Goal: Navigation & Orientation: Find specific page/section

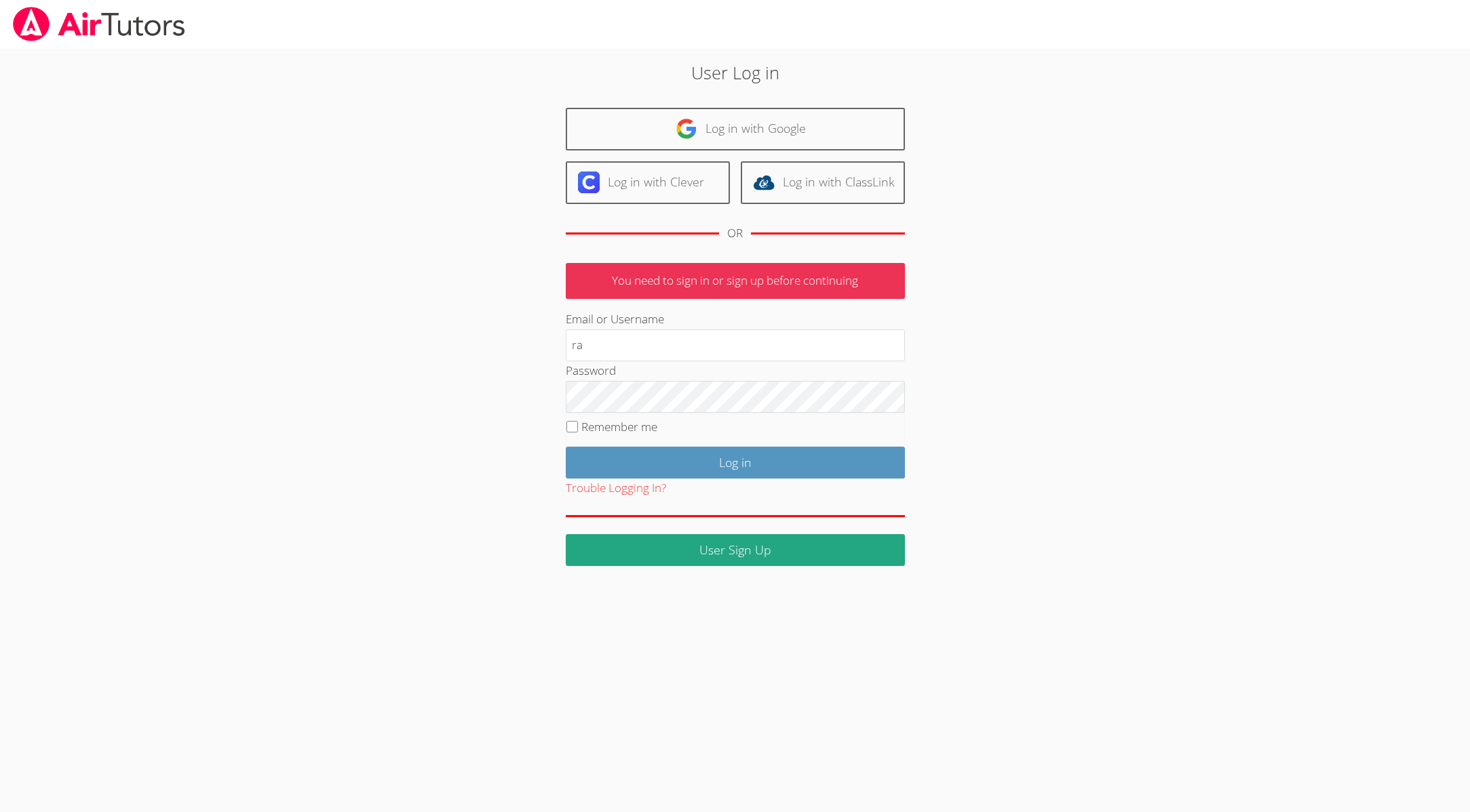
type input "[EMAIL_ADDRESS][DOMAIN_NAME]"
click at [716, 466] on input "Log in" at bounding box center [735, 462] width 339 height 32
click at [637, 344] on input "[EMAIL_ADDRESS][DOMAIN_NAME]" at bounding box center [735, 346] width 339 height 33
type input "[EMAIL_ADDRESS][DOMAIN_NAME]"
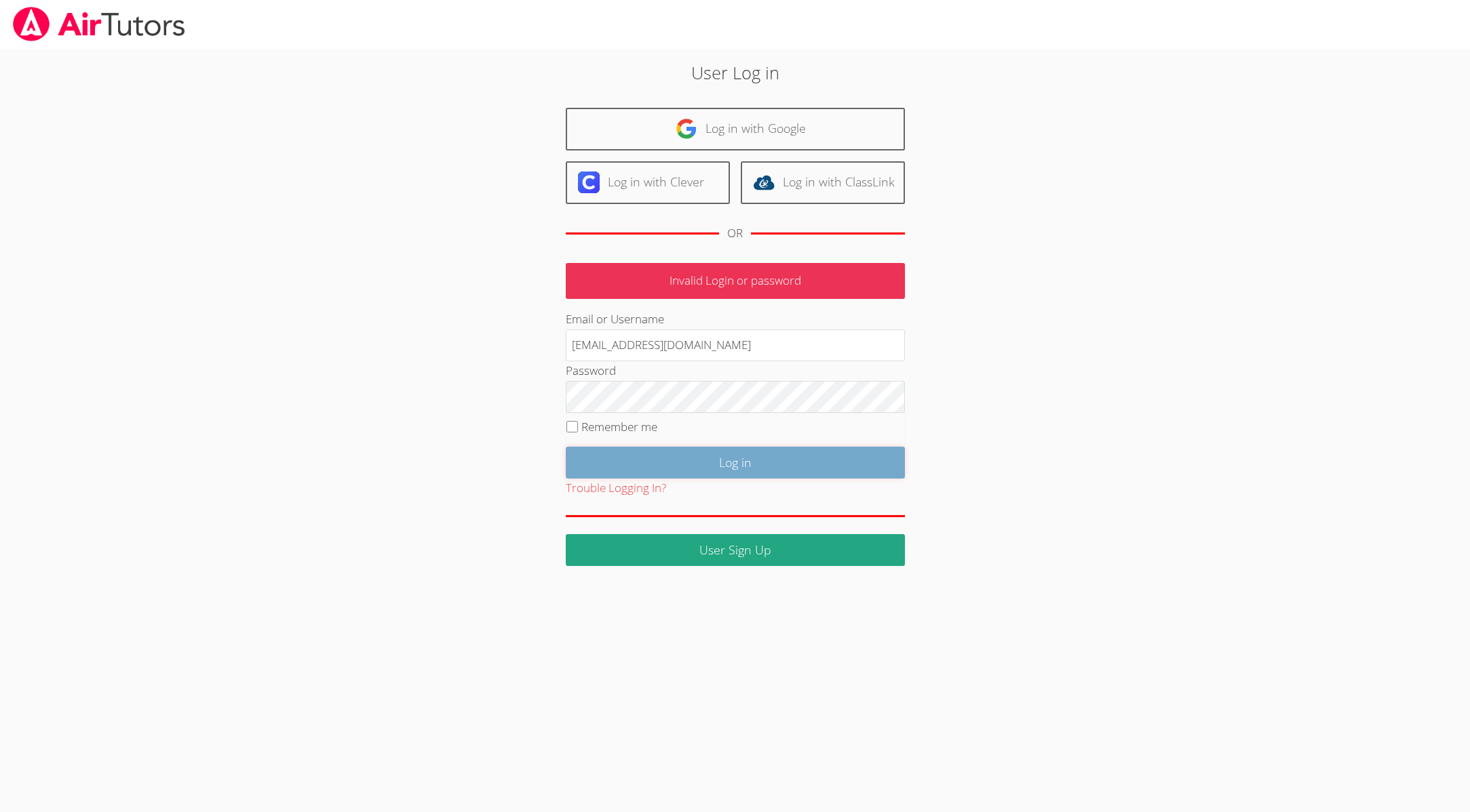
click at [775, 462] on input "Log in" at bounding box center [735, 462] width 339 height 32
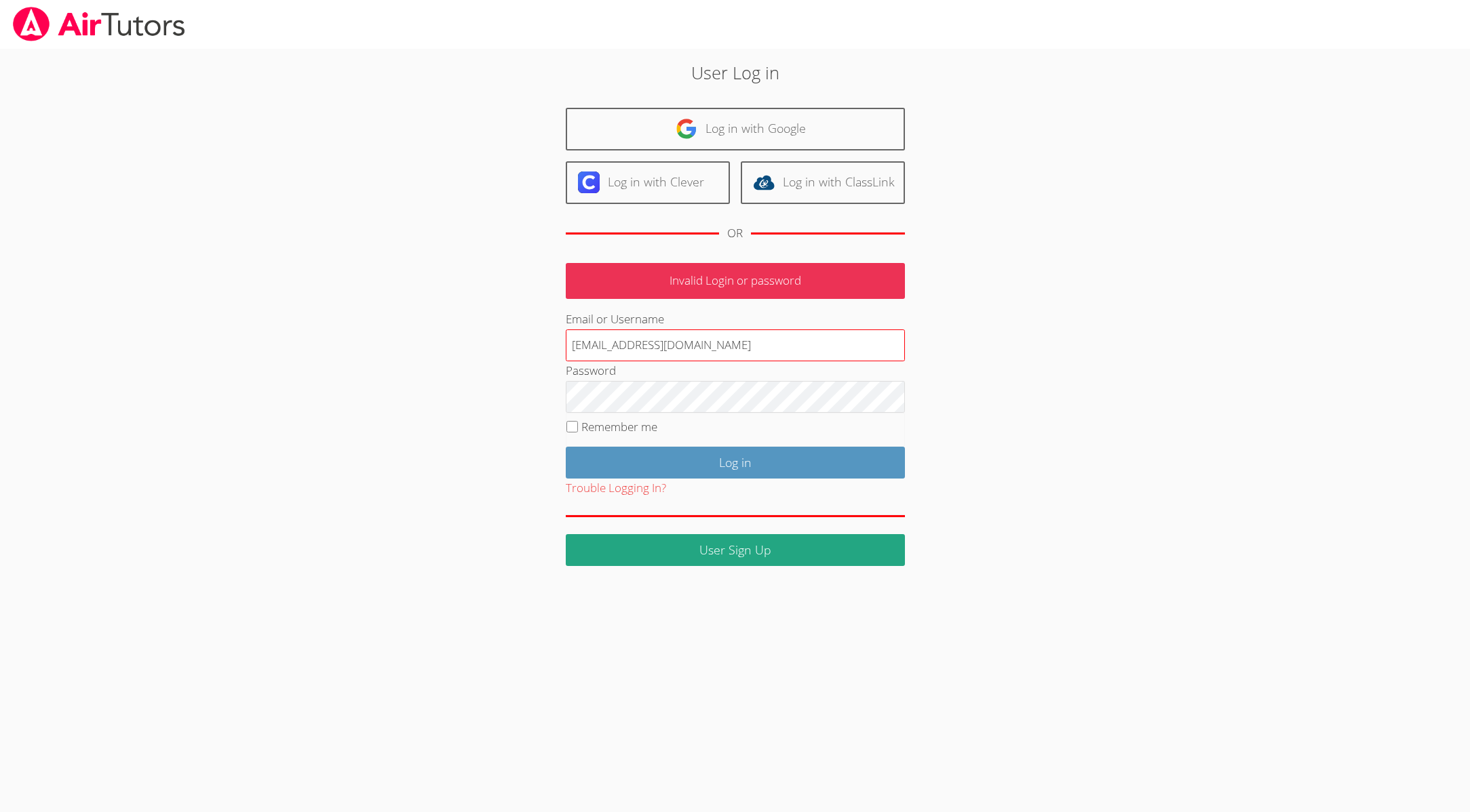
drag, startPoint x: 719, startPoint y: 346, endPoint x: 648, endPoint y: 344, distance: 71.0
click at [644, 343] on input "[EMAIL_ADDRESS][DOMAIN_NAME]" at bounding box center [735, 346] width 339 height 33
type input "[EMAIL_ADDRESS][DOMAIN_NAME]"
click at [566, 447] on input "Log in" at bounding box center [735, 462] width 339 height 32
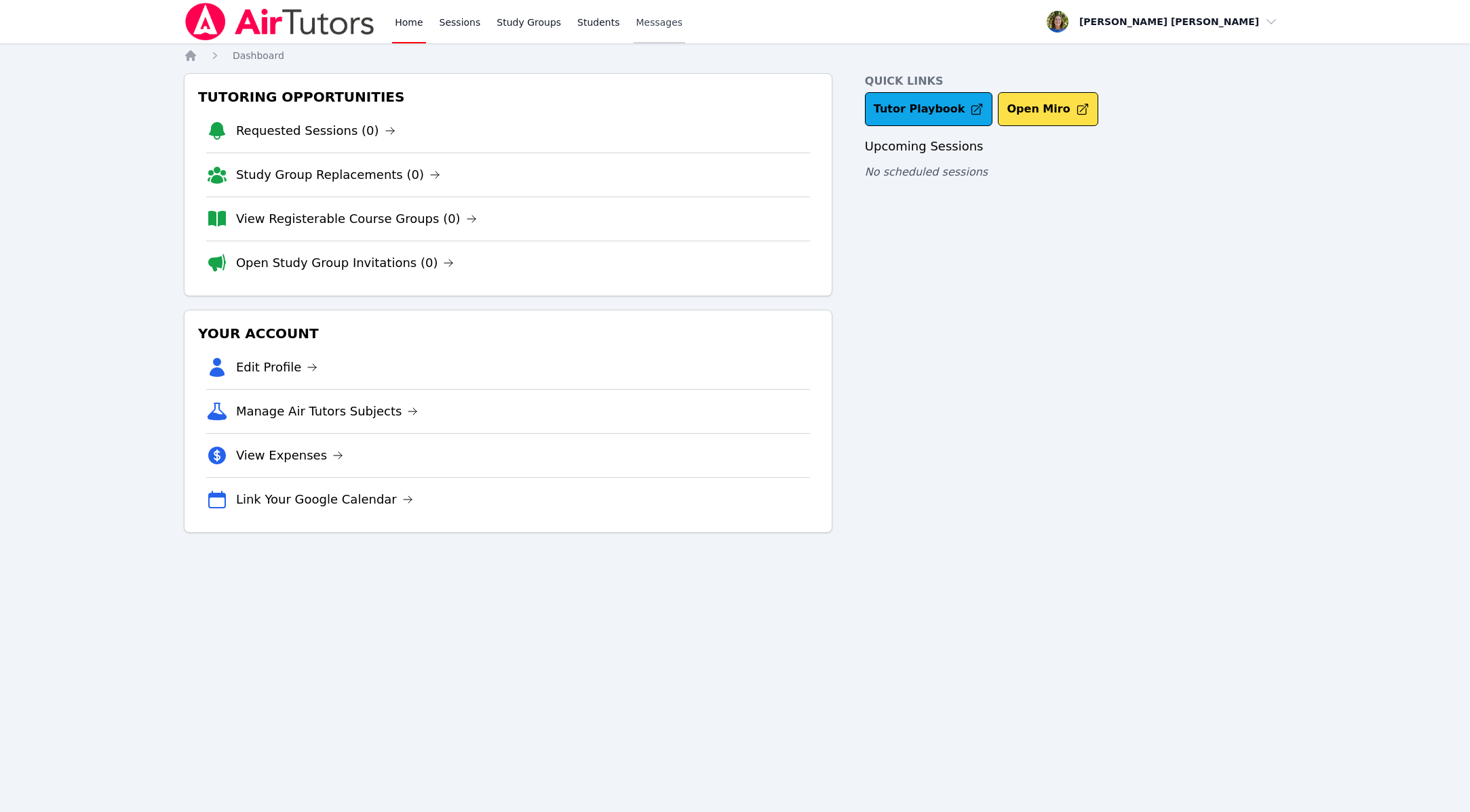
click at [647, 21] on span "Messages" at bounding box center [660, 22] width 47 height 13
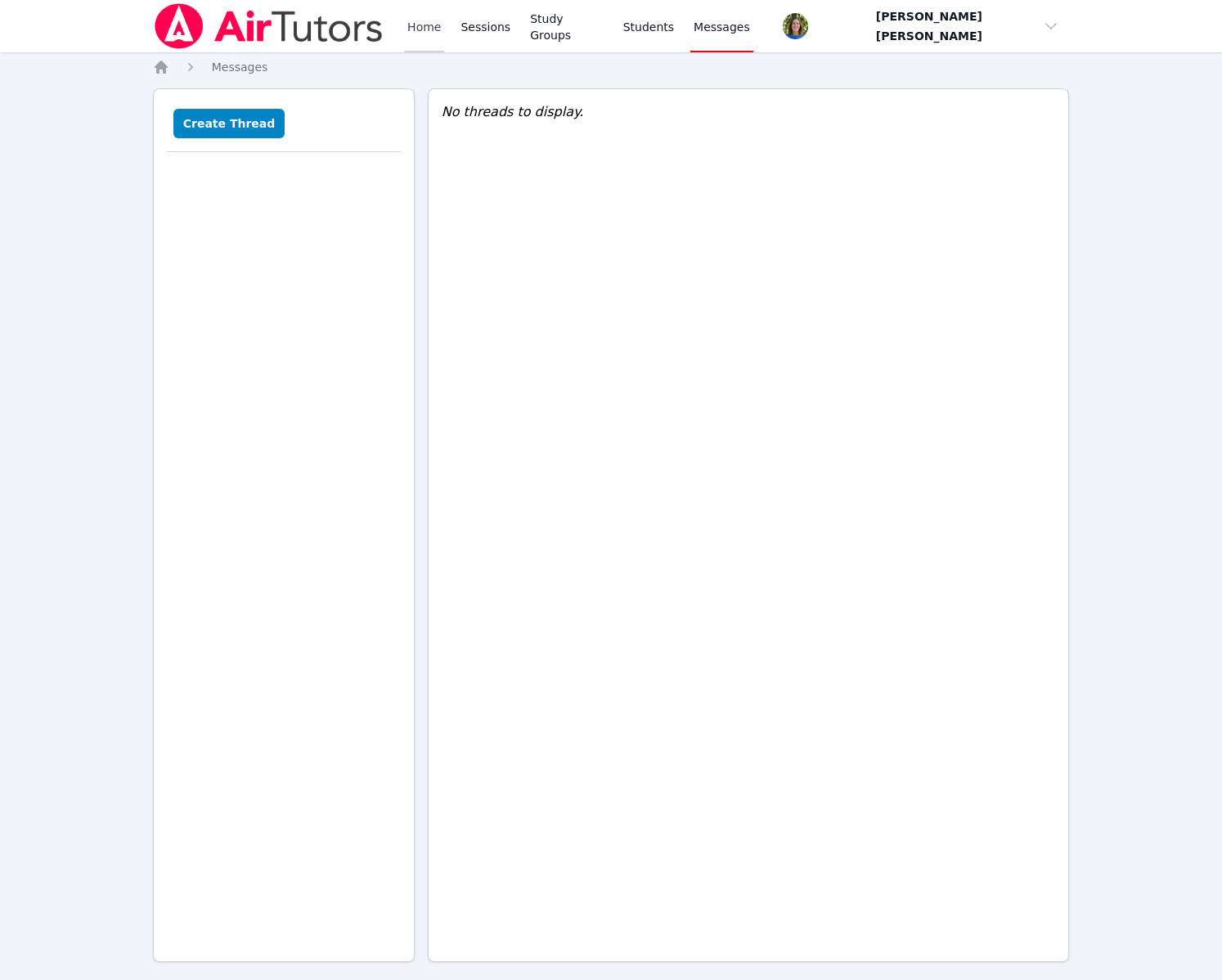
click at [422, 28] on link "Home" at bounding box center [424, 26] width 41 height 53
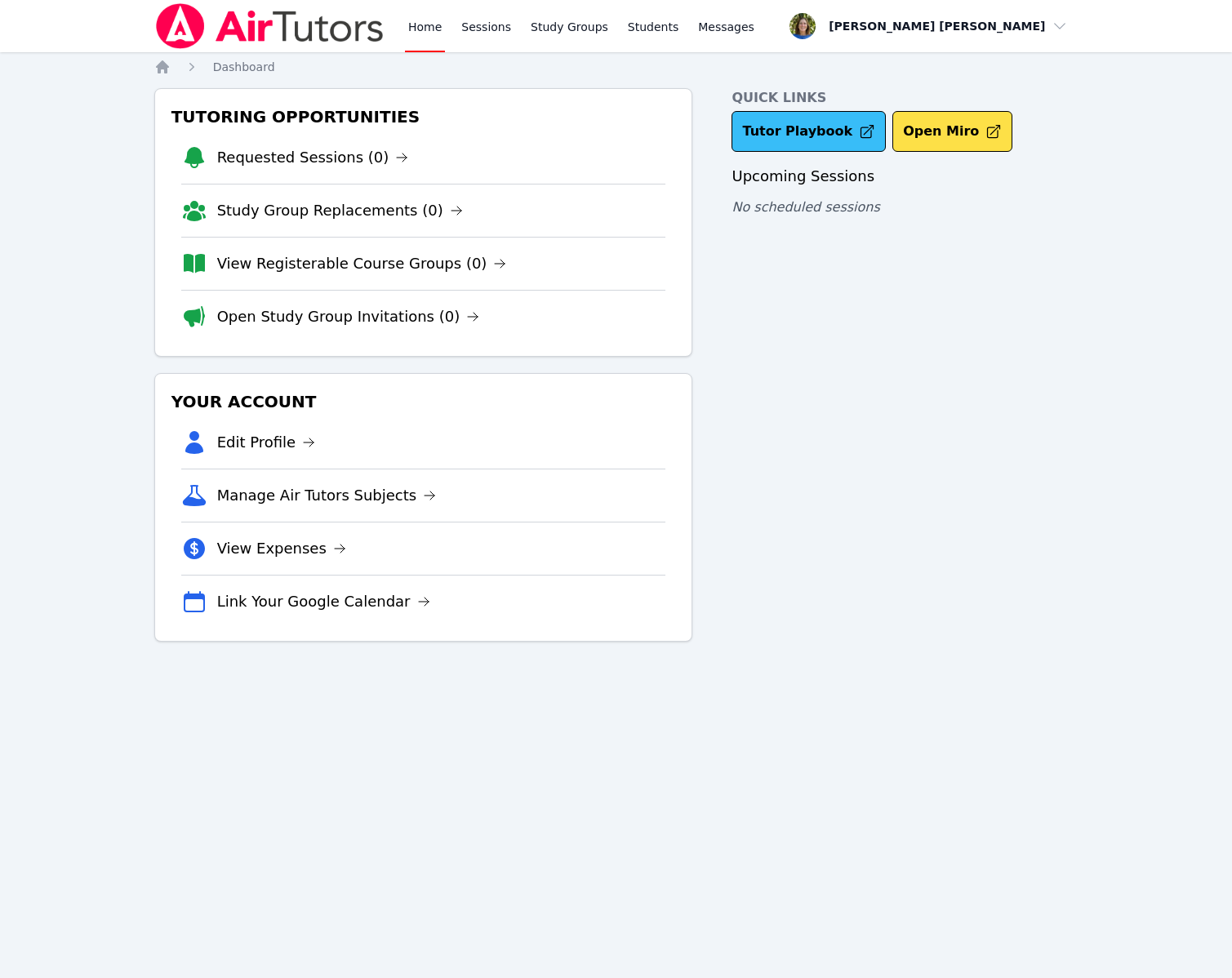
click at [779, 130] on link "Tutor Playbook" at bounding box center [809, 131] width 154 height 40
